Goal: Find contact information: Find contact information

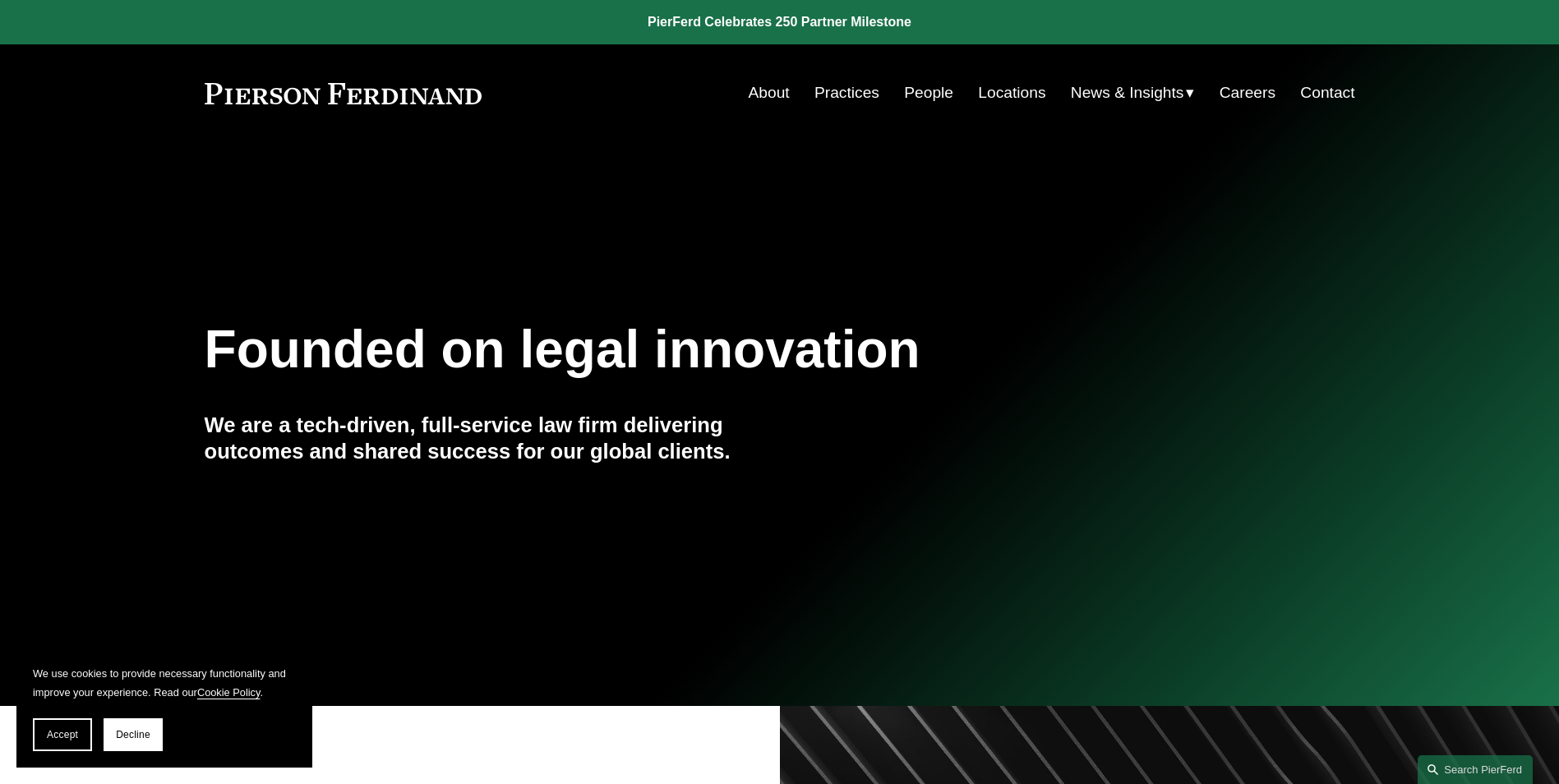
click at [1338, 95] on link "Contact" at bounding box center [1328, 93] width 54 height 31
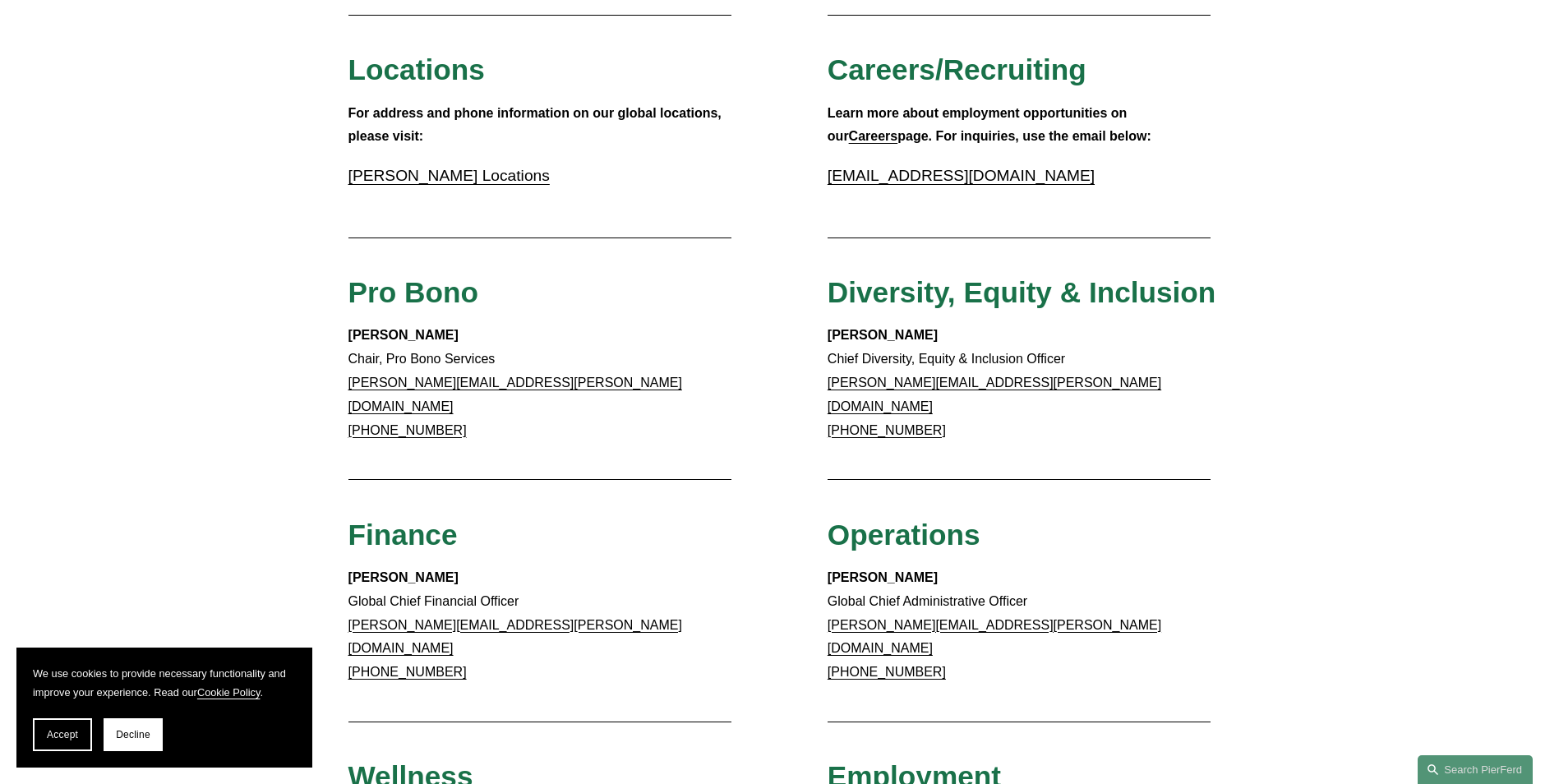
scroll to position [575, 0]
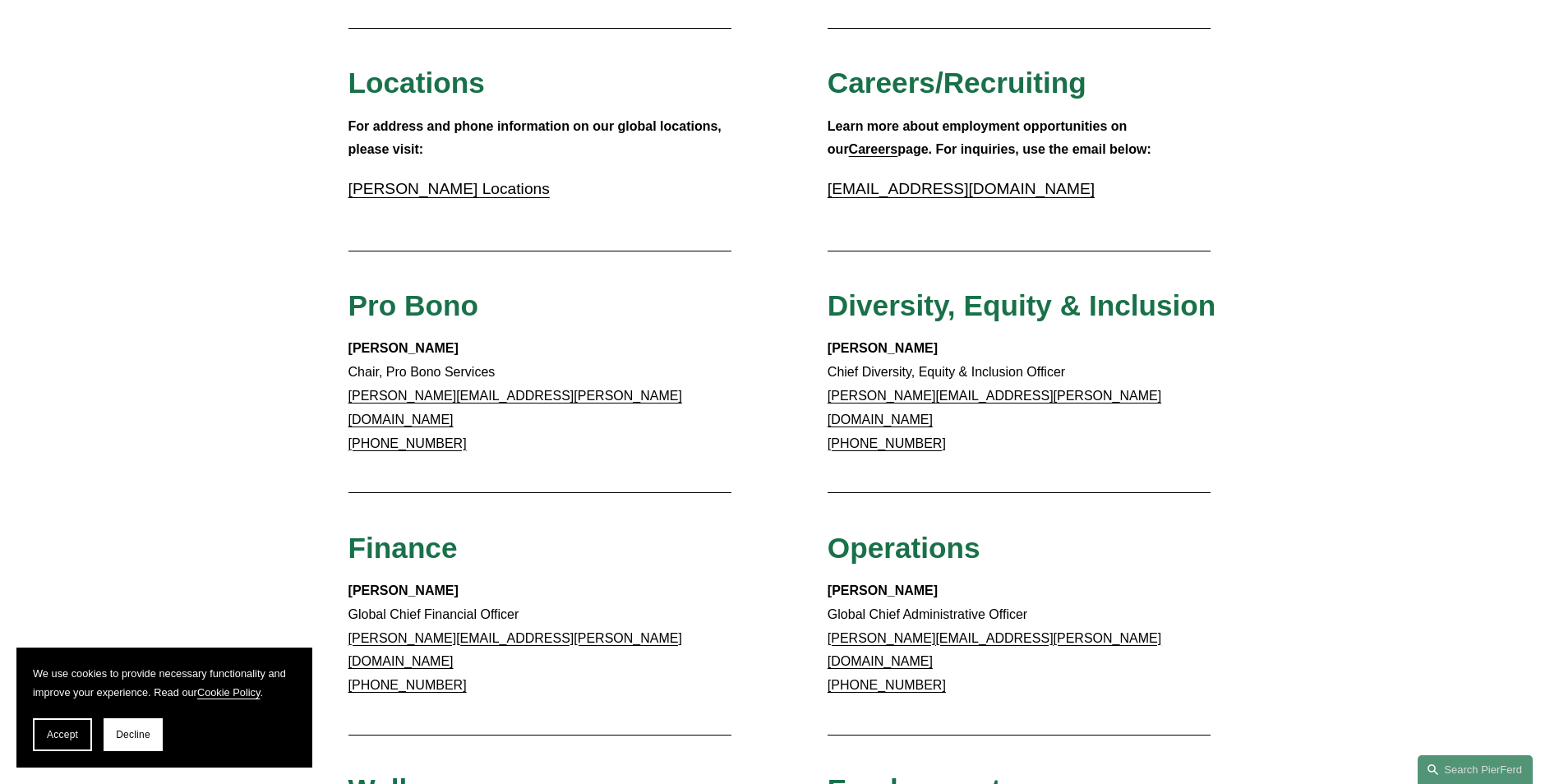
click at [443, 185] on link "[PERSON_NAME] Locations" at bounding box center [449, 188] width 201 height 17
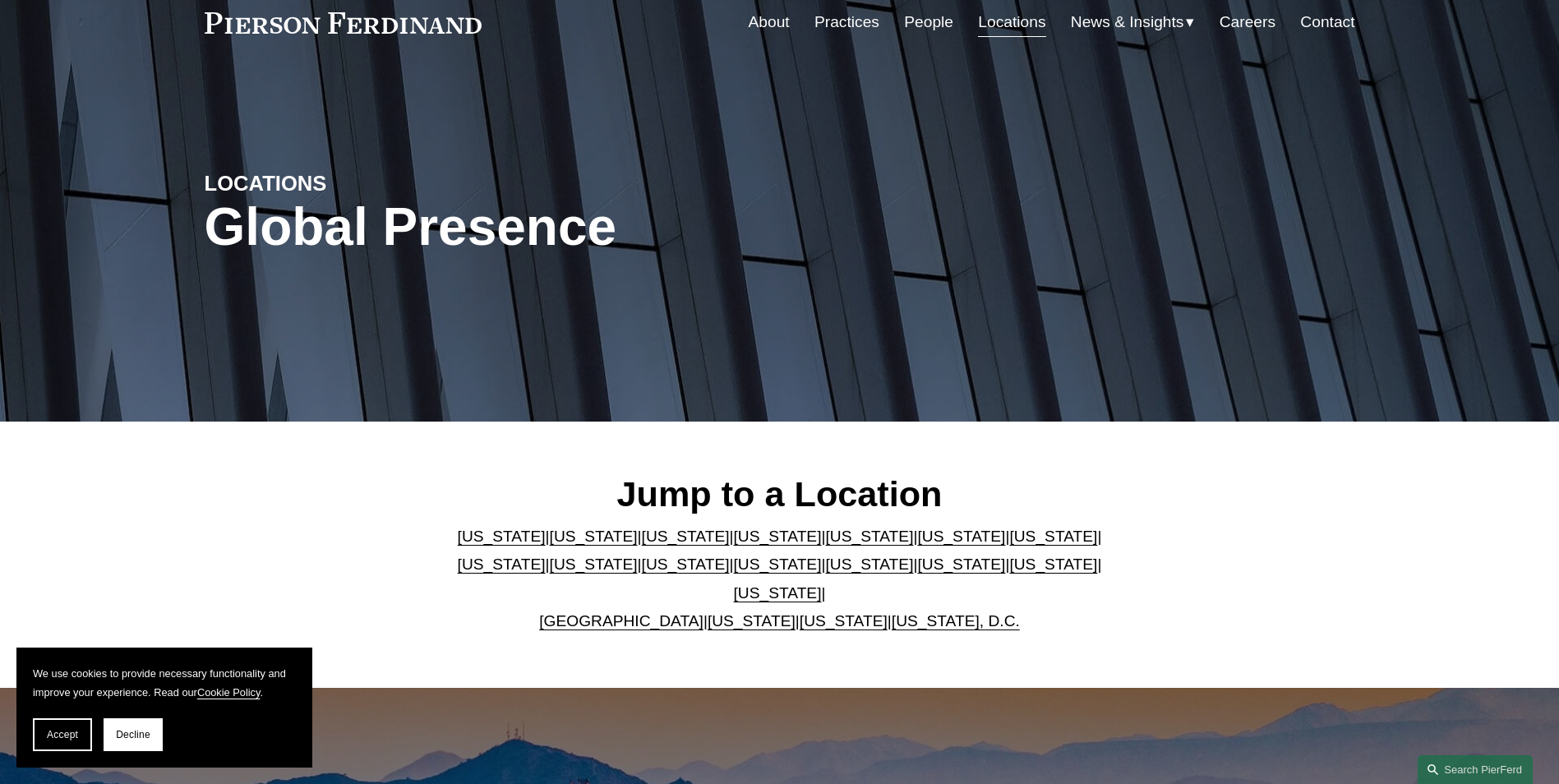
scroll to position [328, 0]
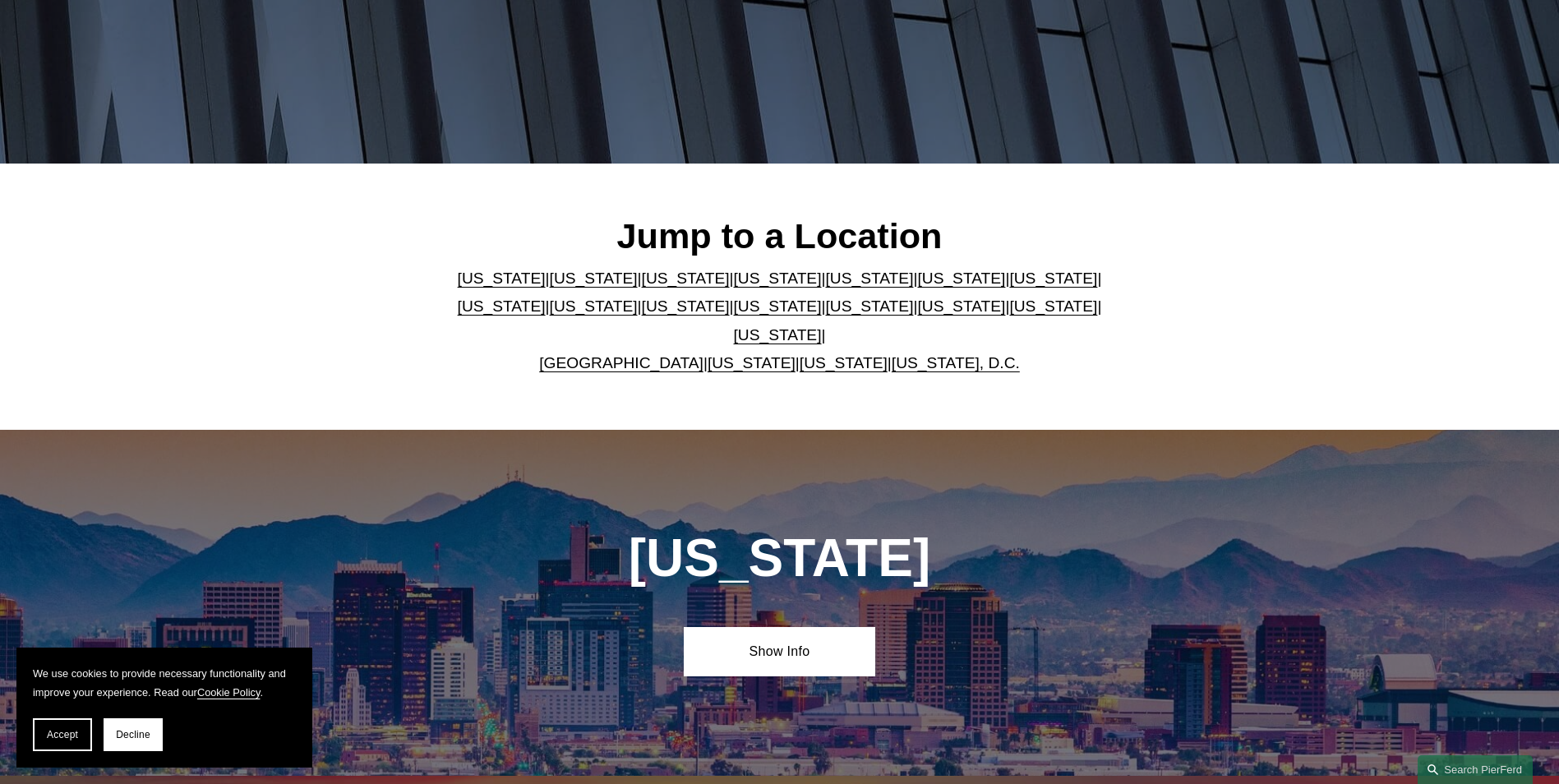
click at [1009, 315] on link "[US_STATE]" at bounding box center [1053, 306] width 88 height 17
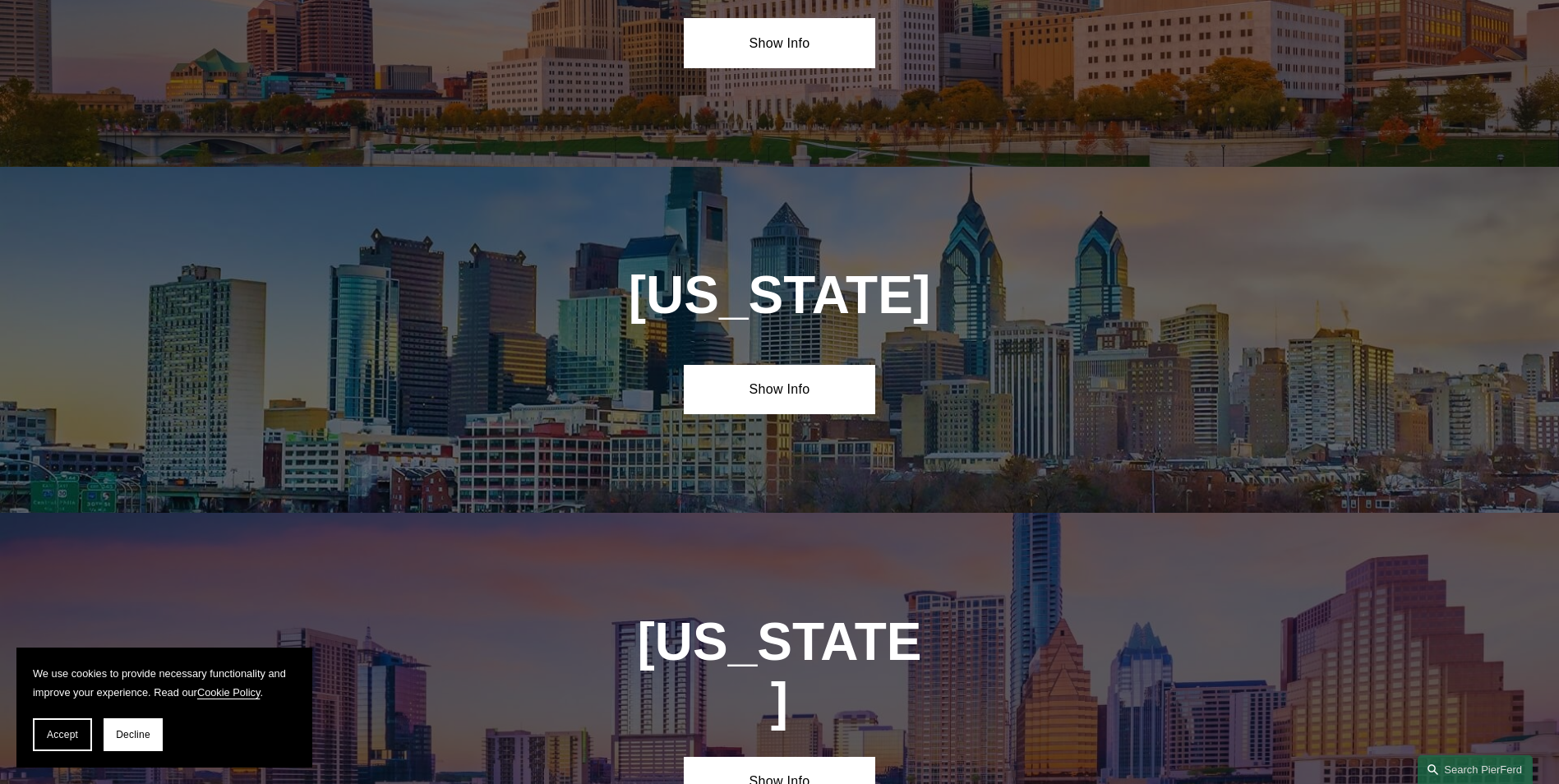
scroll to position [5254, 0]
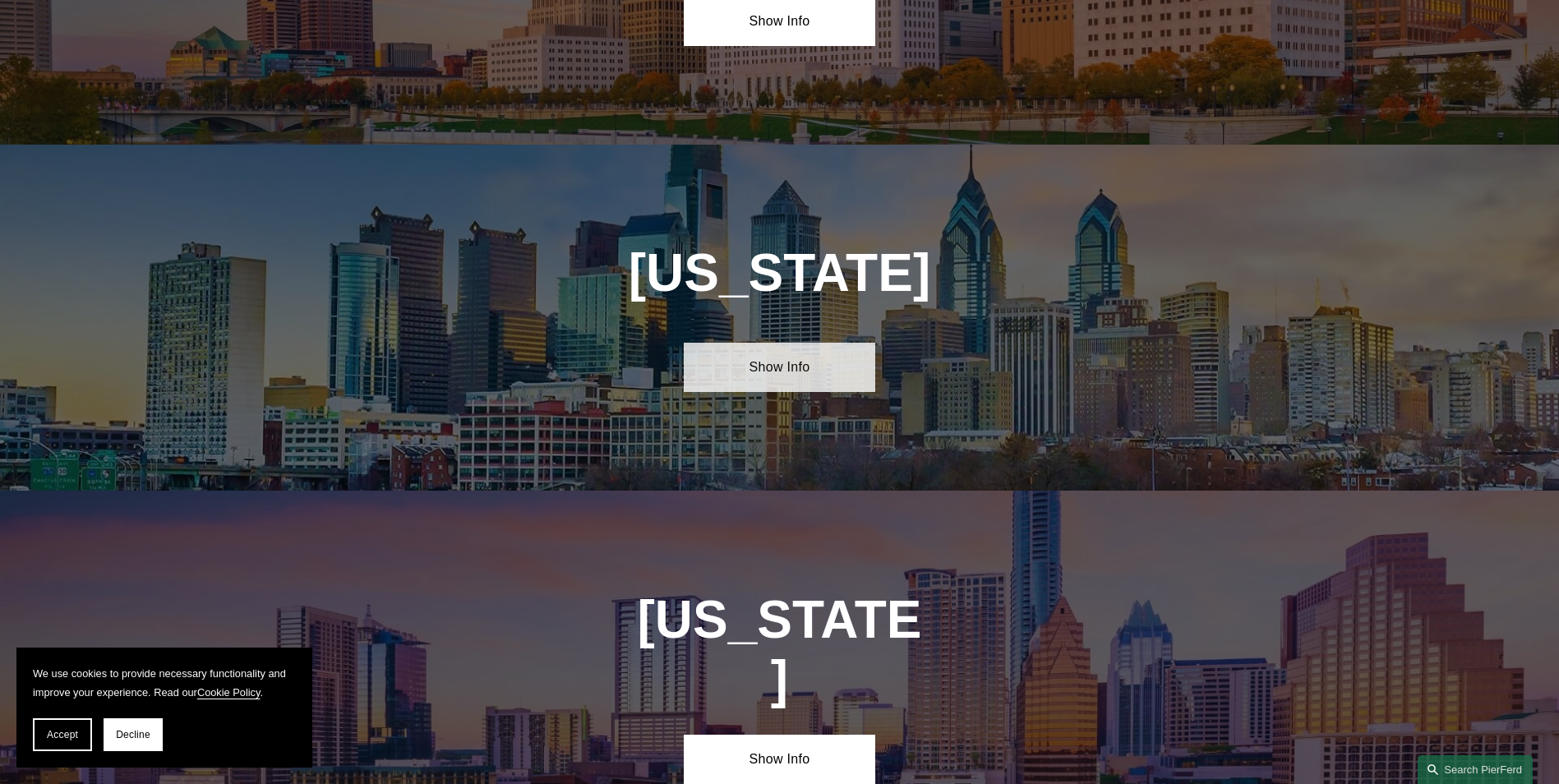
click at [807, 343] on link "Show Info" at bounding box center [780, 368] width 191 height 49
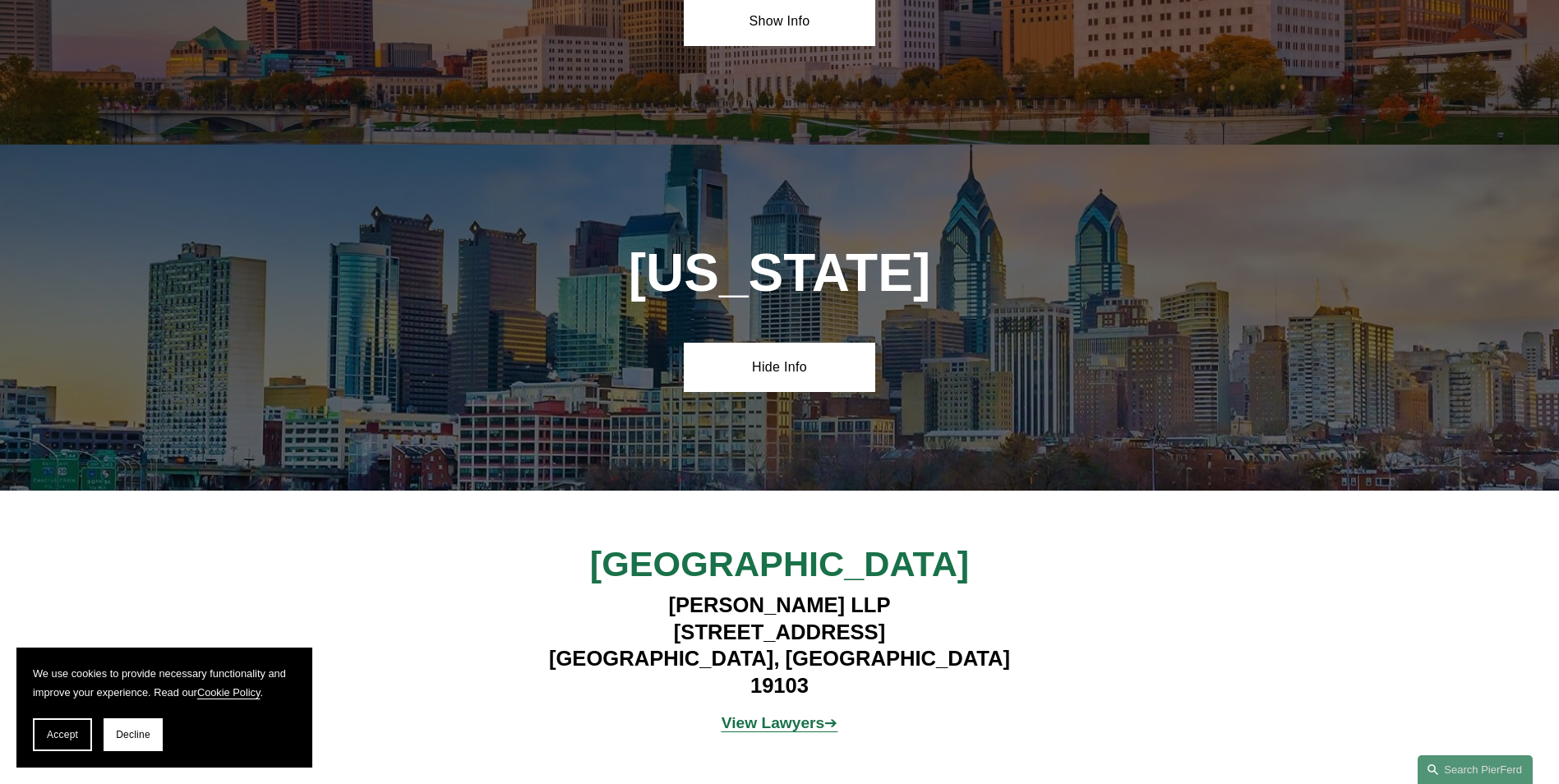
click at [805, 714] on strong "View Lawyers" at bounding box center [773, 722] width 103 height 17
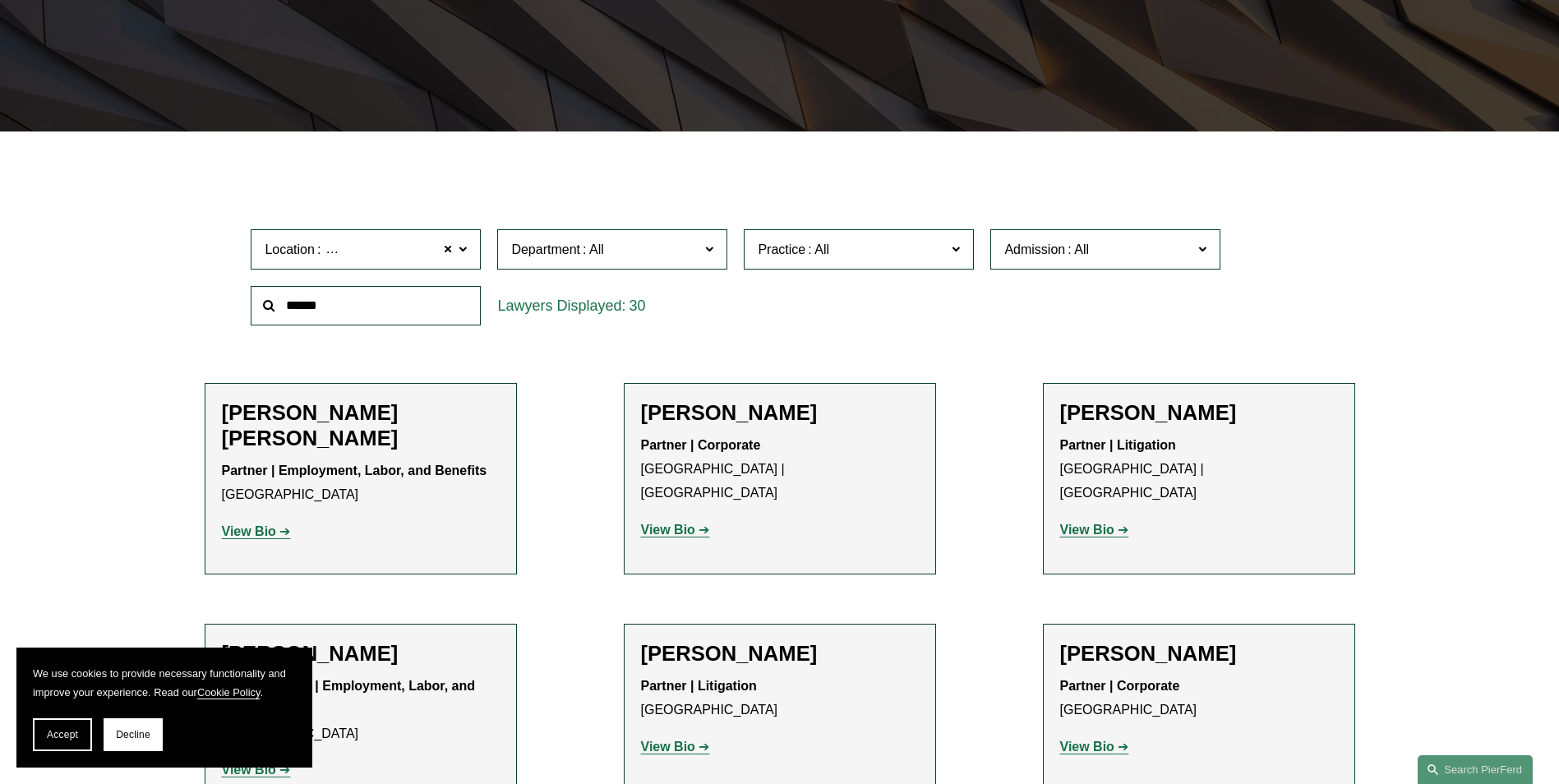
scroll to position [411, 0]
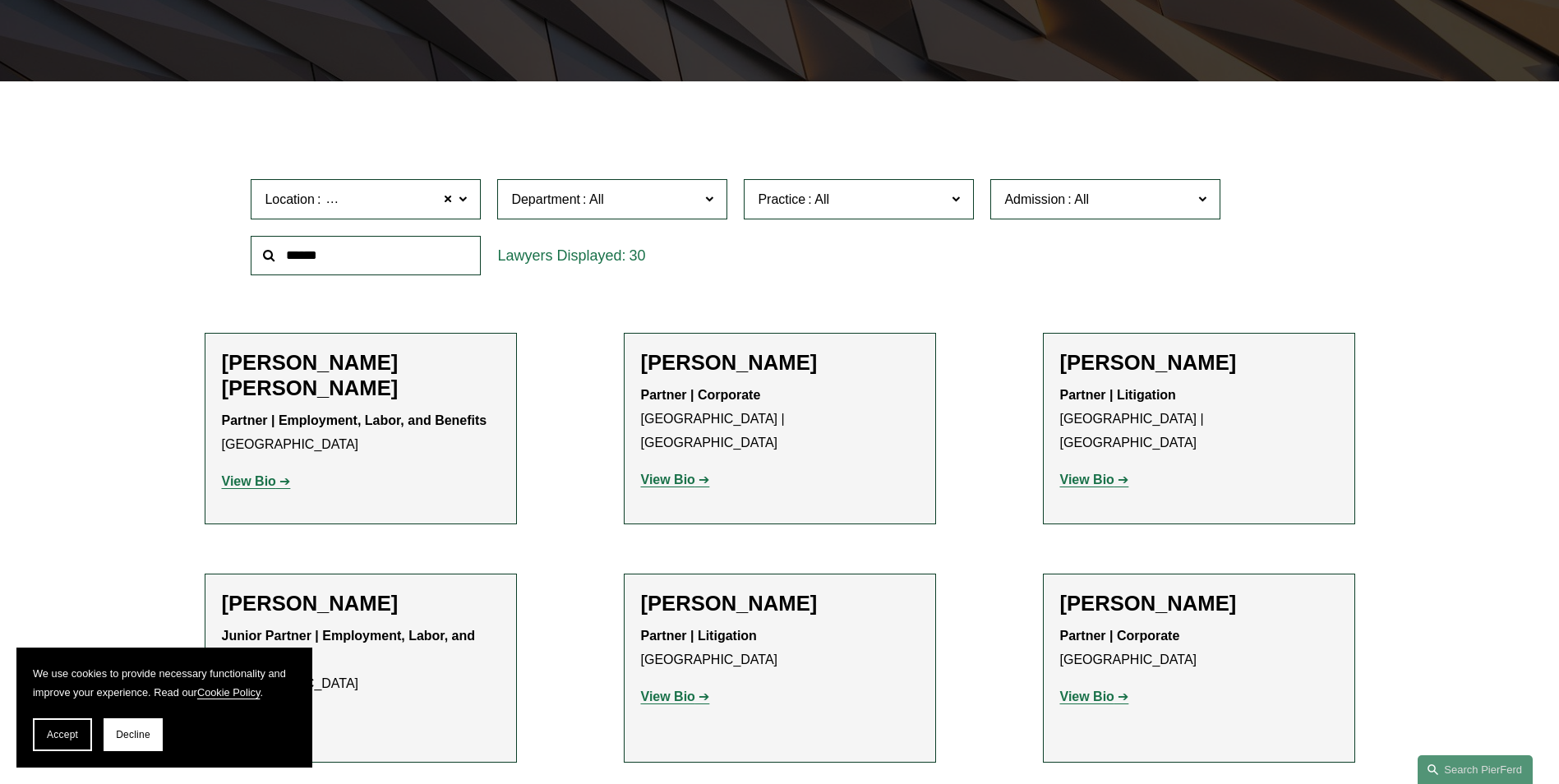
click at [350, 424] on strong "Partner | Employment, Labor, and Benefits" at bounding box center [355, 420] width 266 height 14
click at [256, 482] on strong "View Bio" at bounding box center [250, 481] width 54 height 14
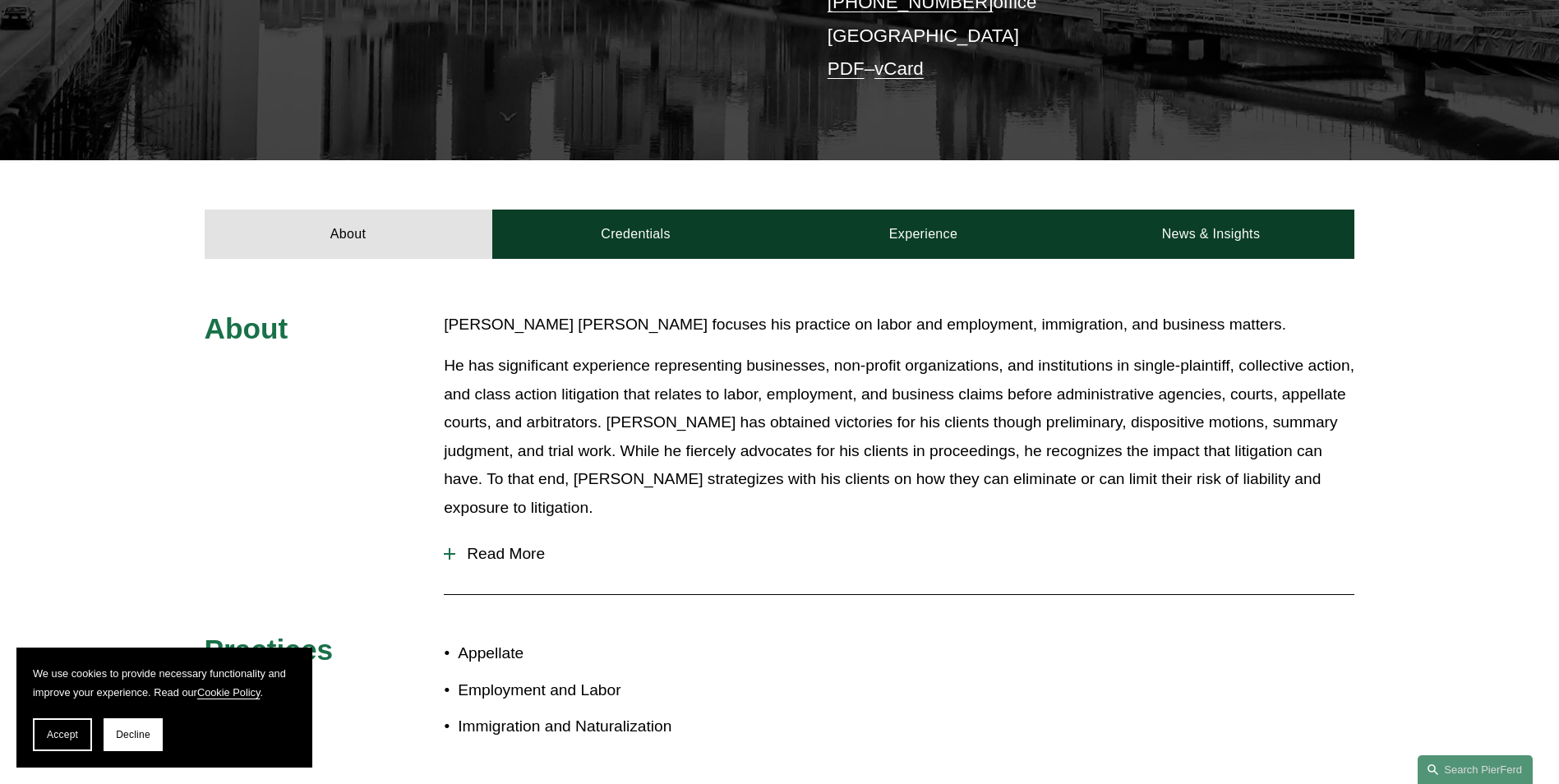
scroll to position [575, 0]
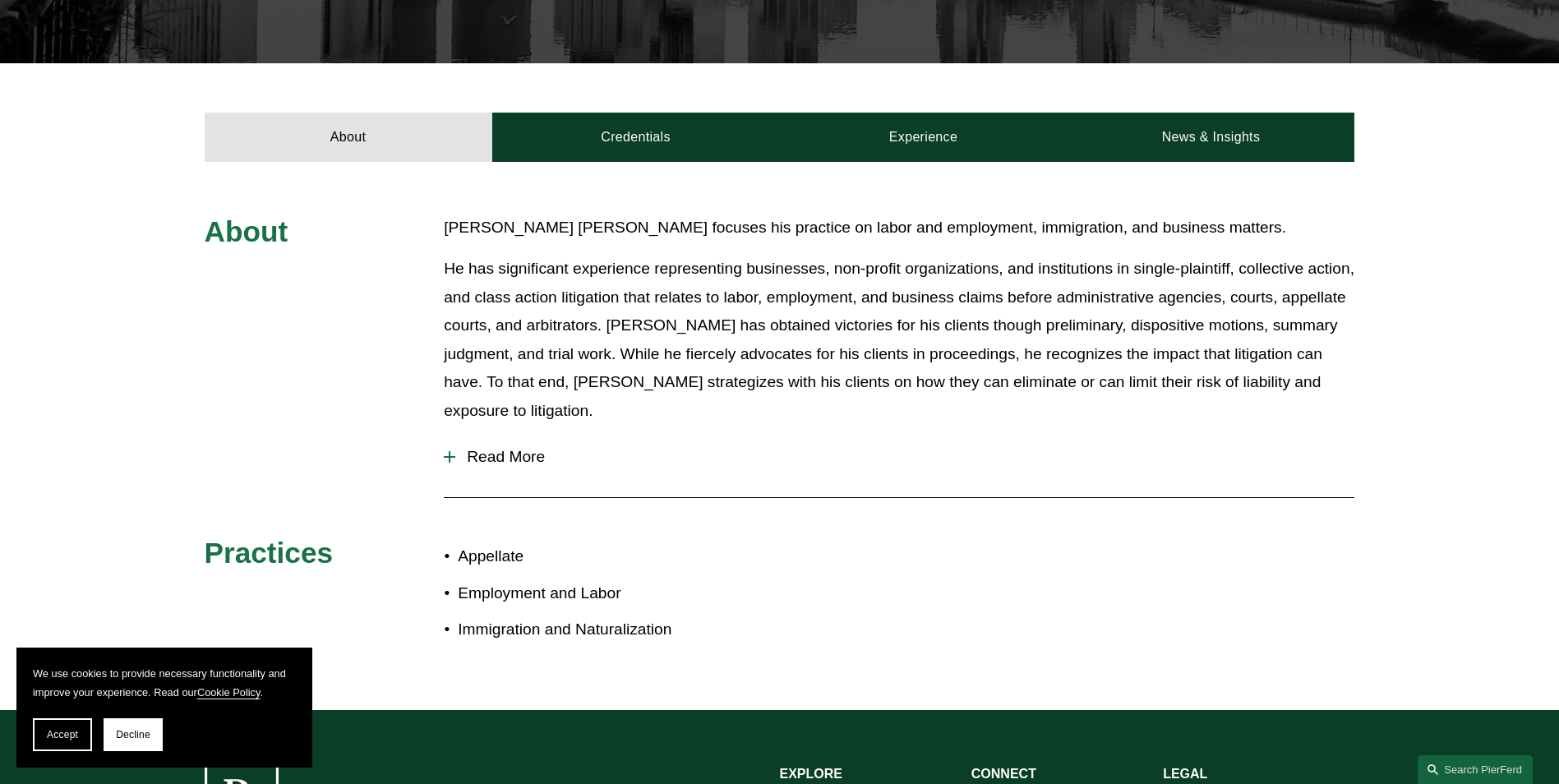
click at [515, 448] on span "Read More" at bounding box center [905, 457] width 899 height 18
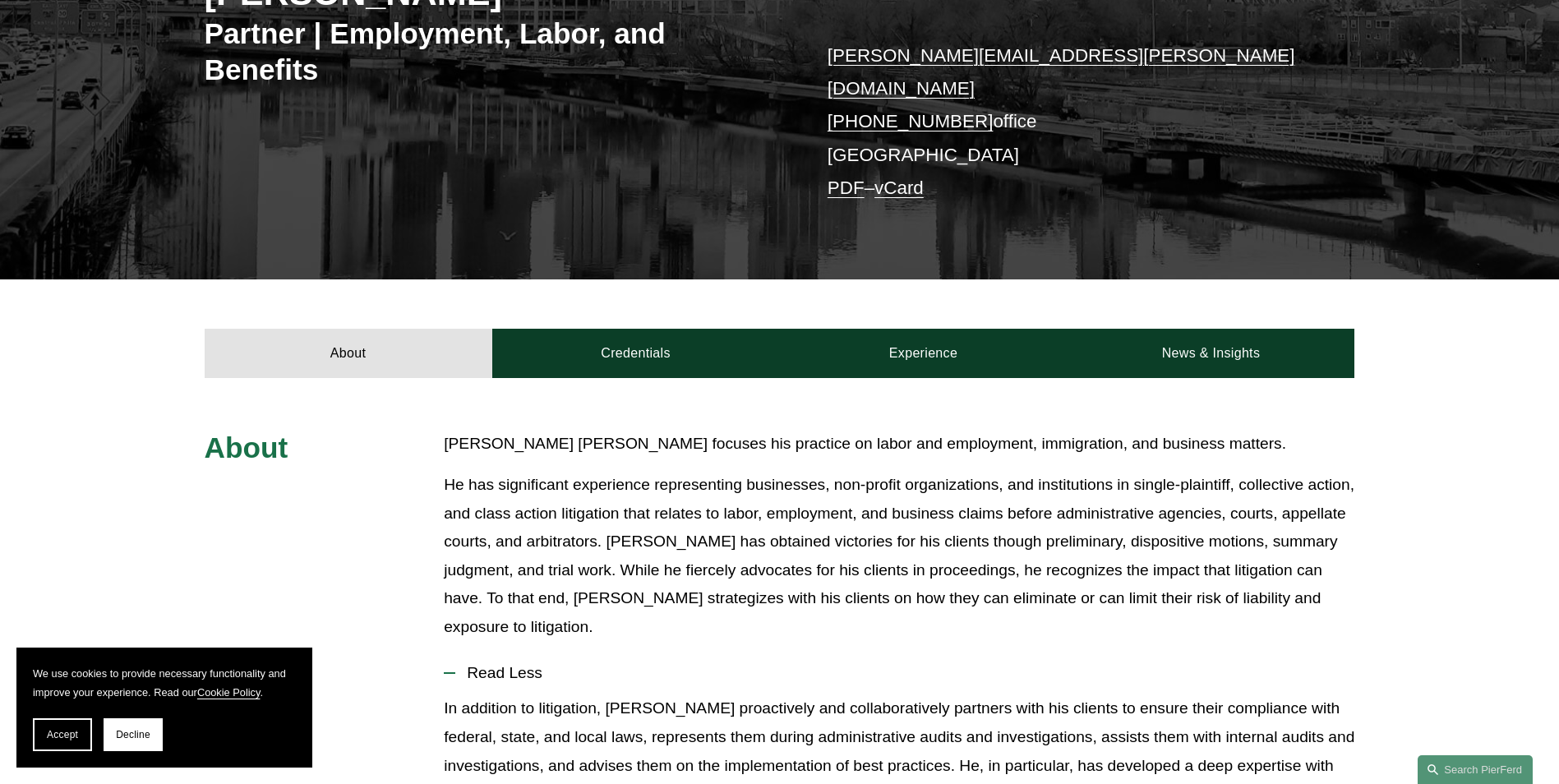
scroll to position [164, 0]
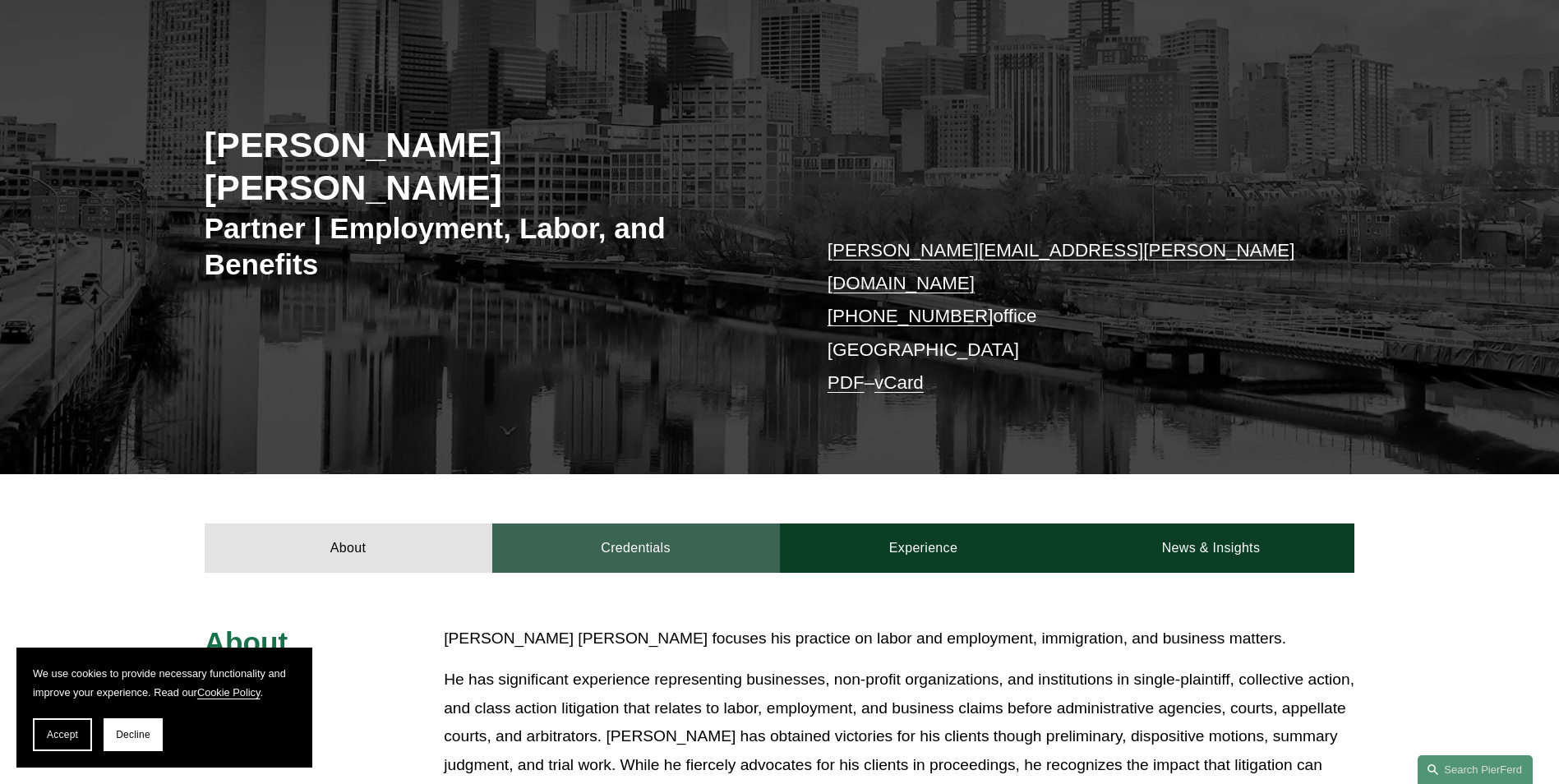
click at [664, 524] on link "Credentials" at bounding box center [636, 548] width 288 height 49
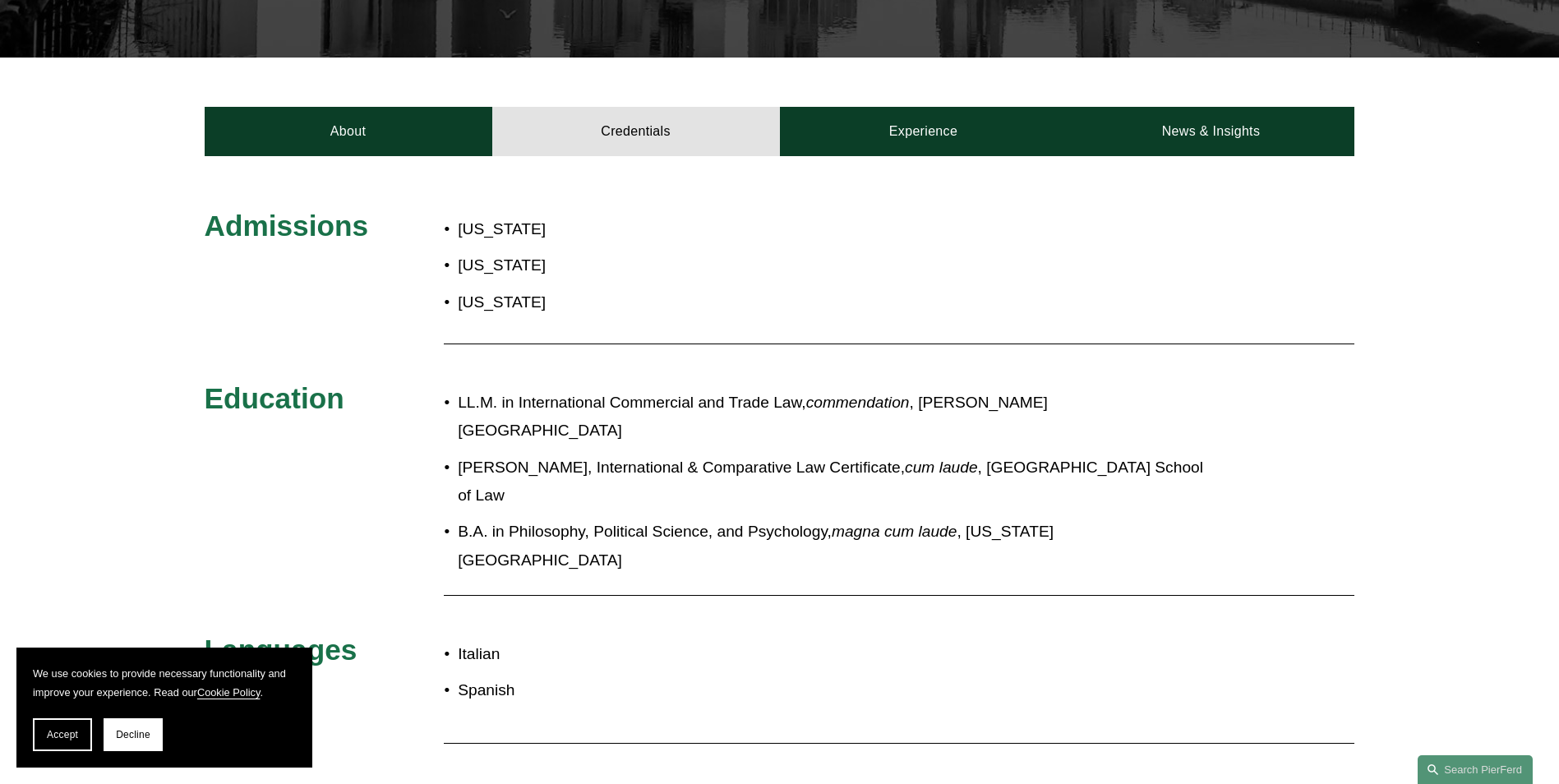
scroll to position [575, 0]
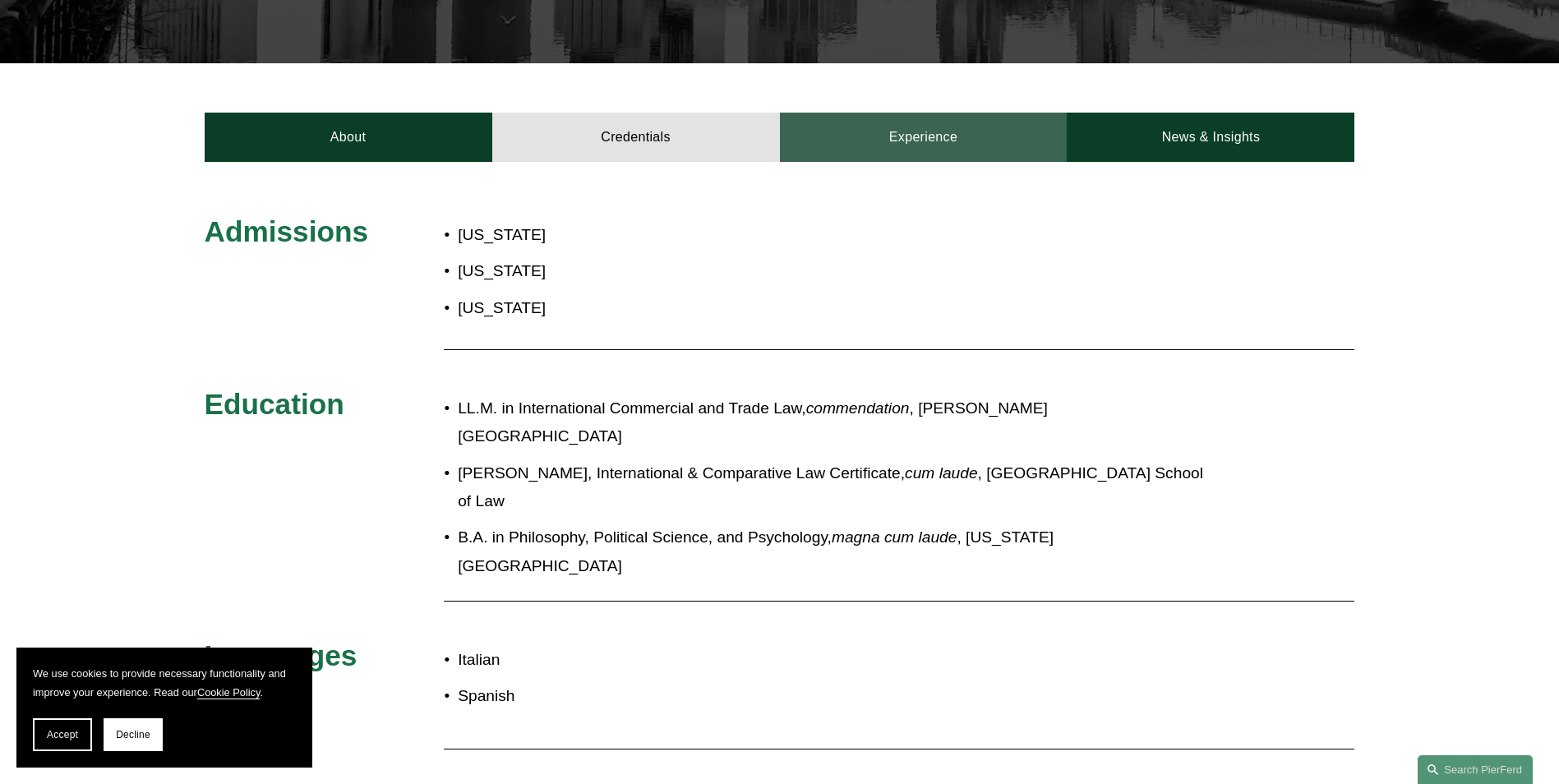
click at [930, 113] on link "Experience" at bounding box center [924, 137] width 288 height 49
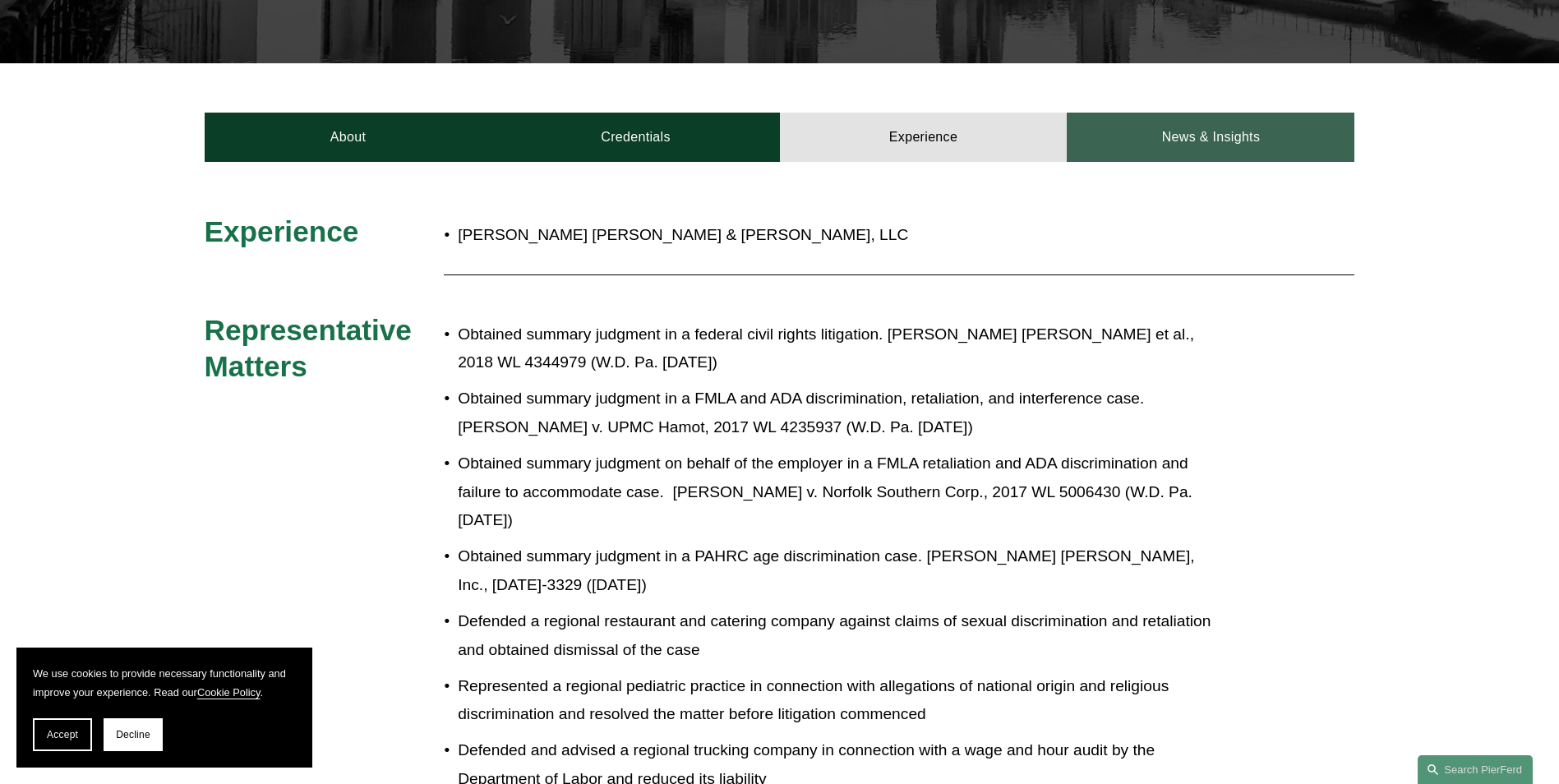
click at [1199, 113] on link "News & Insights" at bounding box center [1211, 137] width 288 height 49
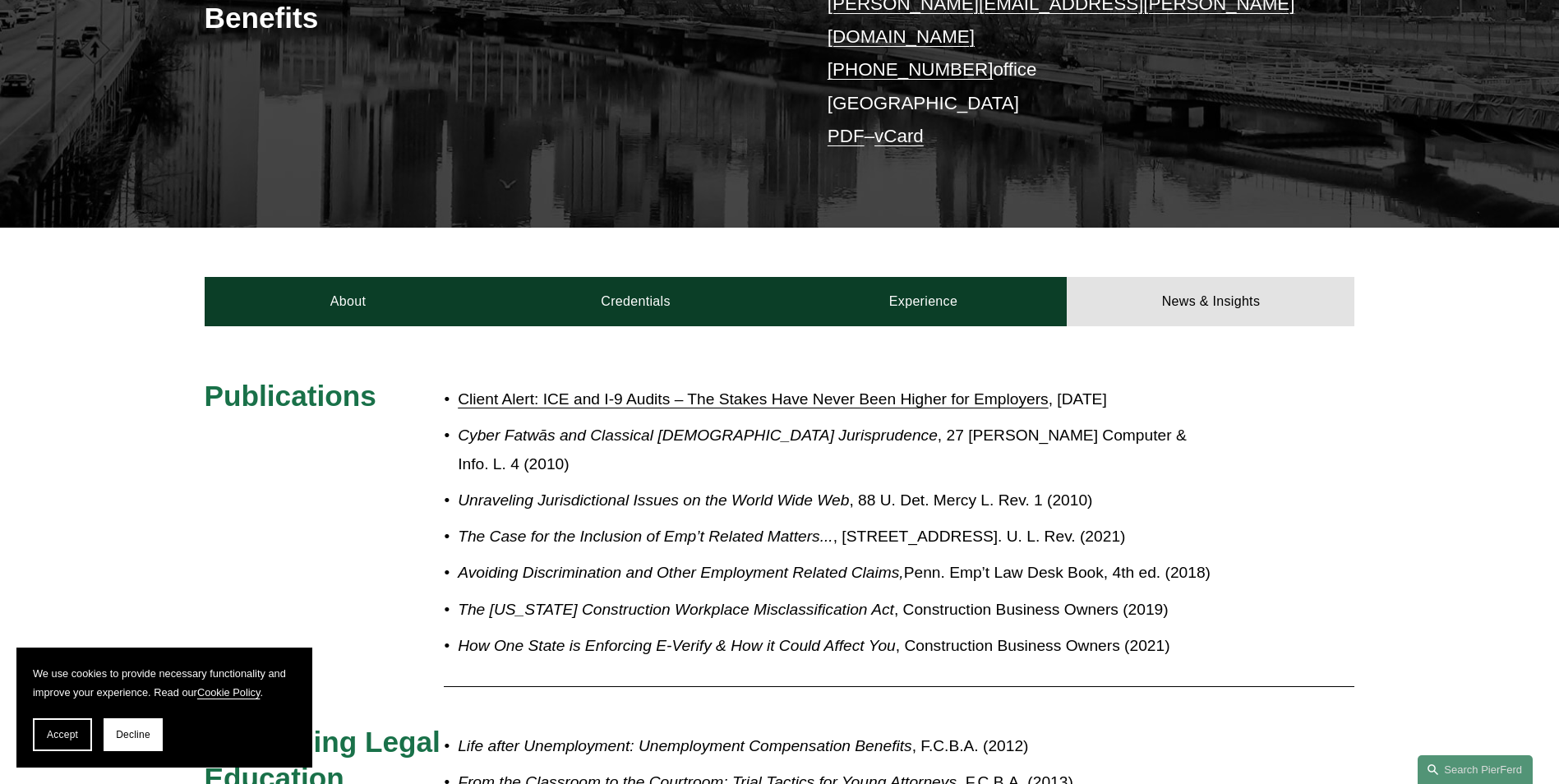
scroll to position [0, 0]
